Goal: Task Accomplishment & Management: Manage account settings

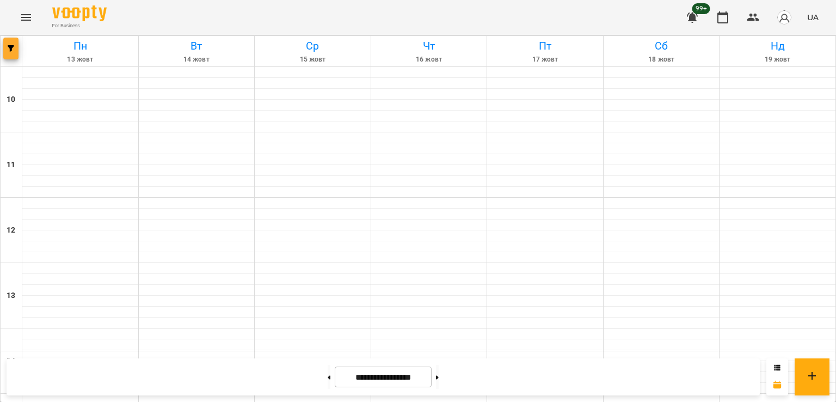
click at [16, 48] on span "button" at bounding box center [10, 48] width 15 height 7
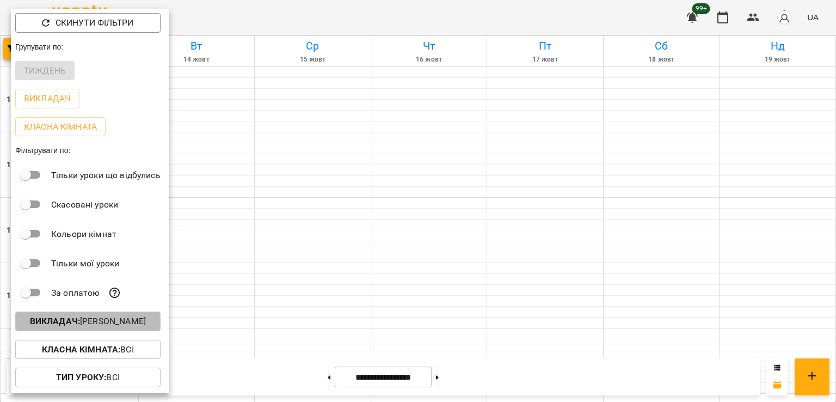
click at [109, 322] on p "Викладач : Ілля Петруша" at bounding box center [88, 321] width 116 height 13
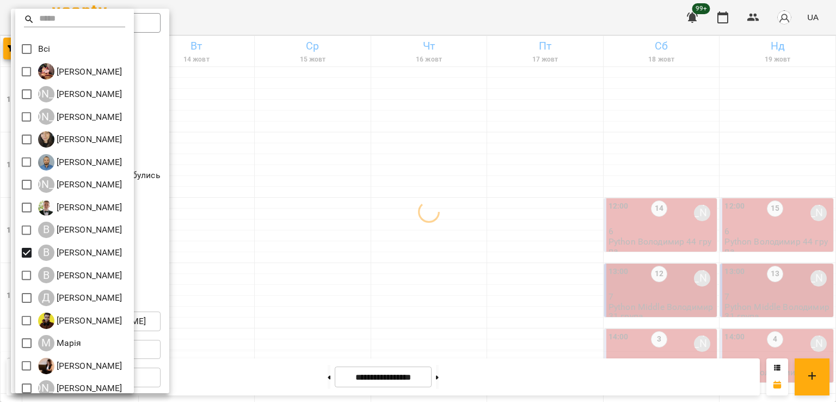
click at [500, 268] on div at bounding box center [418, 201] width 836 height 402
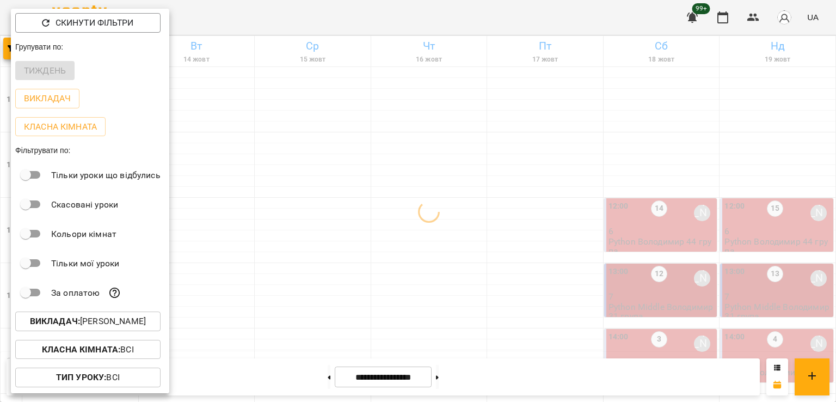
click at [624, 253] on div at bounding box center [418, 201] width 836 height 402
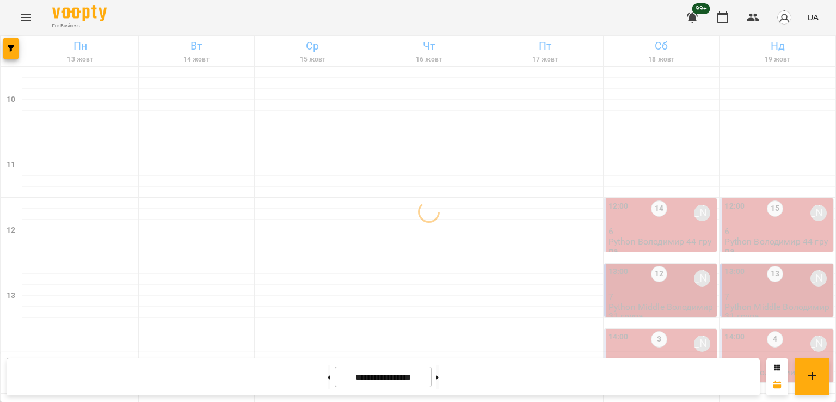
scroll to position [109, 0]
click at [651, 200] on div "14" at bounding box center [659, 212] width 16 height 25
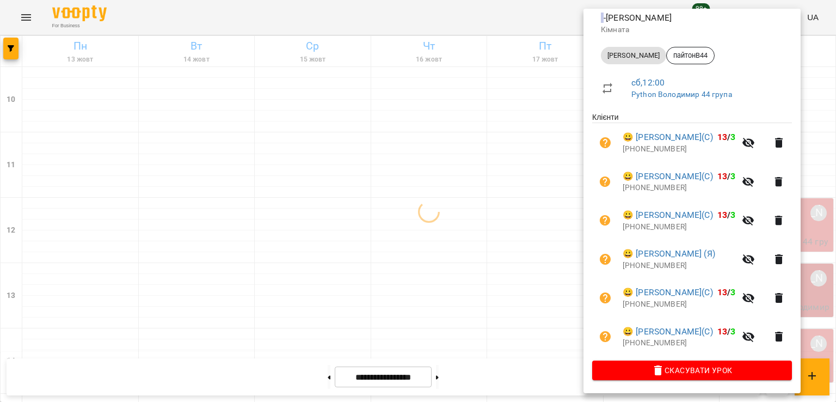
scroll to position [158, 0]
click at [520, 194] on div at bounding box center [418, 201] width 836 height 402
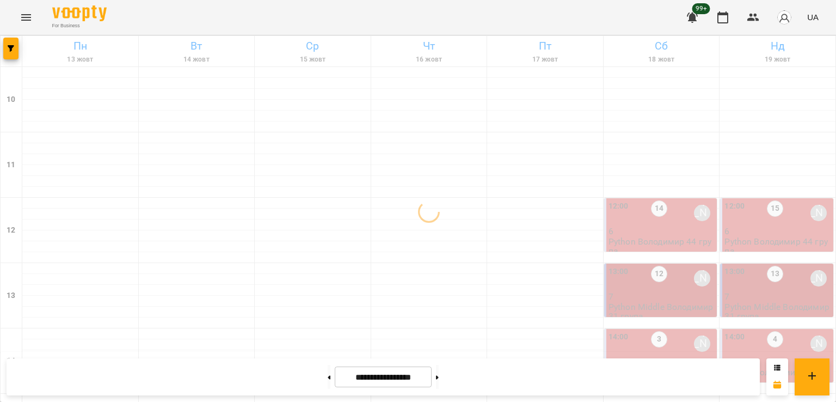
scroll to position [490, 0]
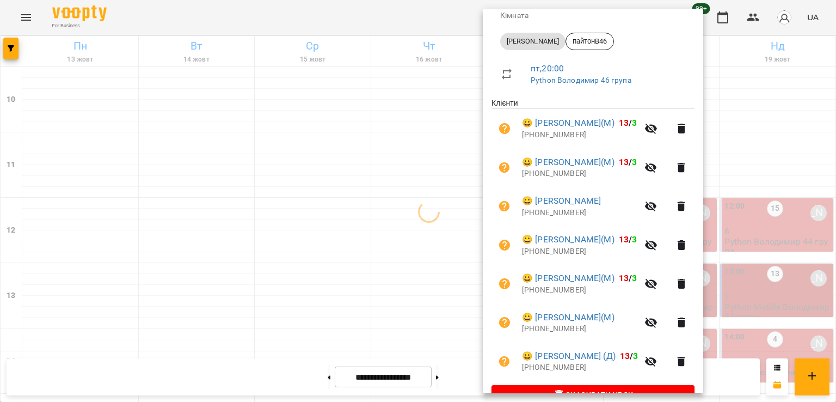
scroll to position [171, 0]
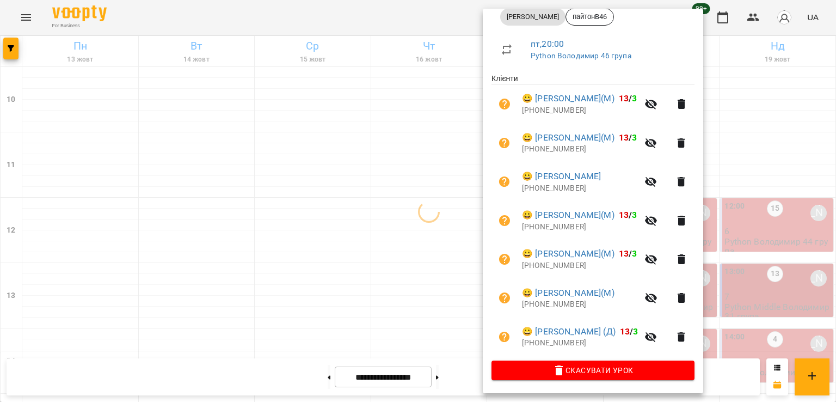
click at [397, 277] on div at bounding box center [418, 201] width 836 height 402
